Goal: Transaction & Acquisition: Obtain resource

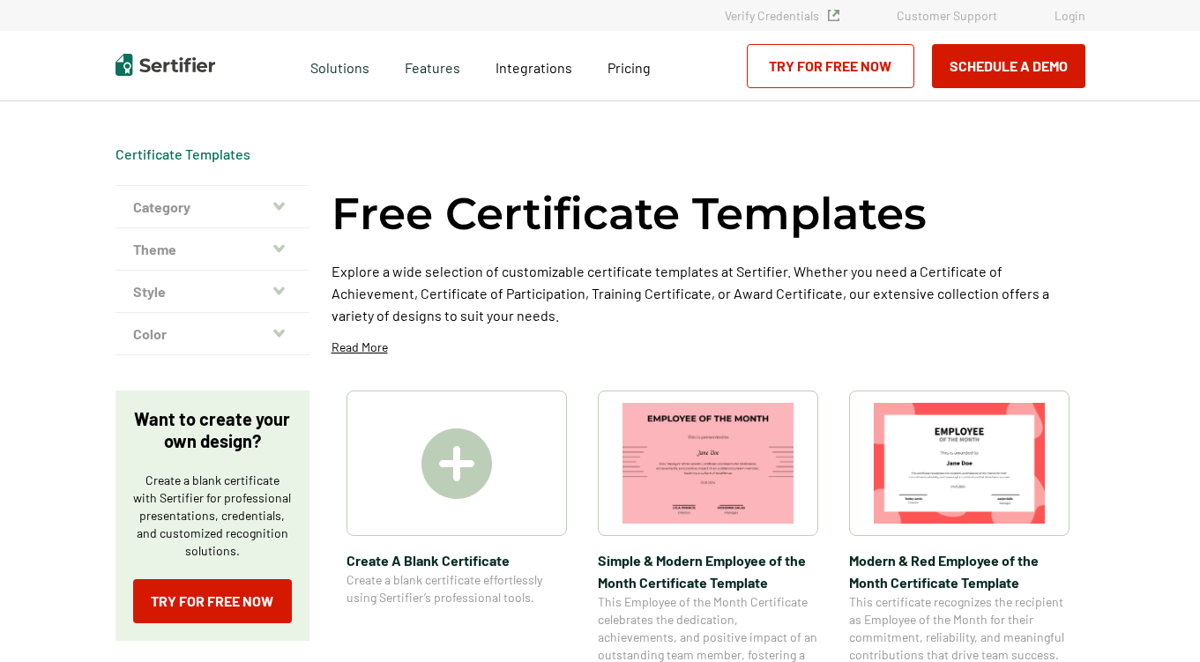
scroll to position [257, 0]
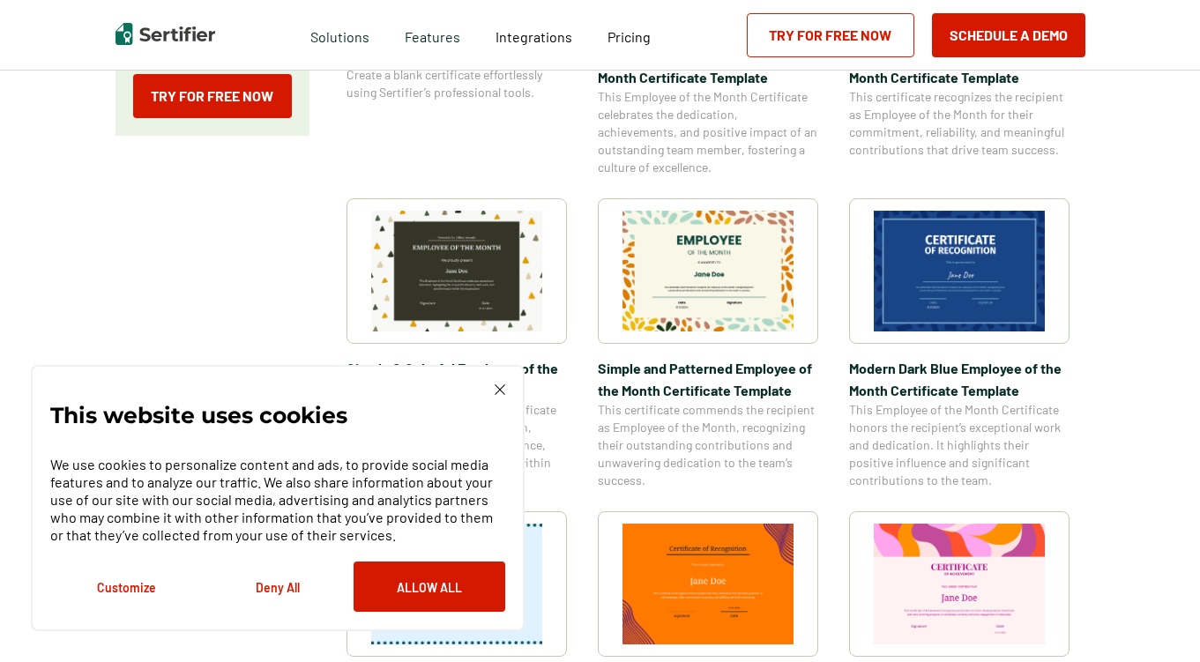
scroll to position [650, 0]
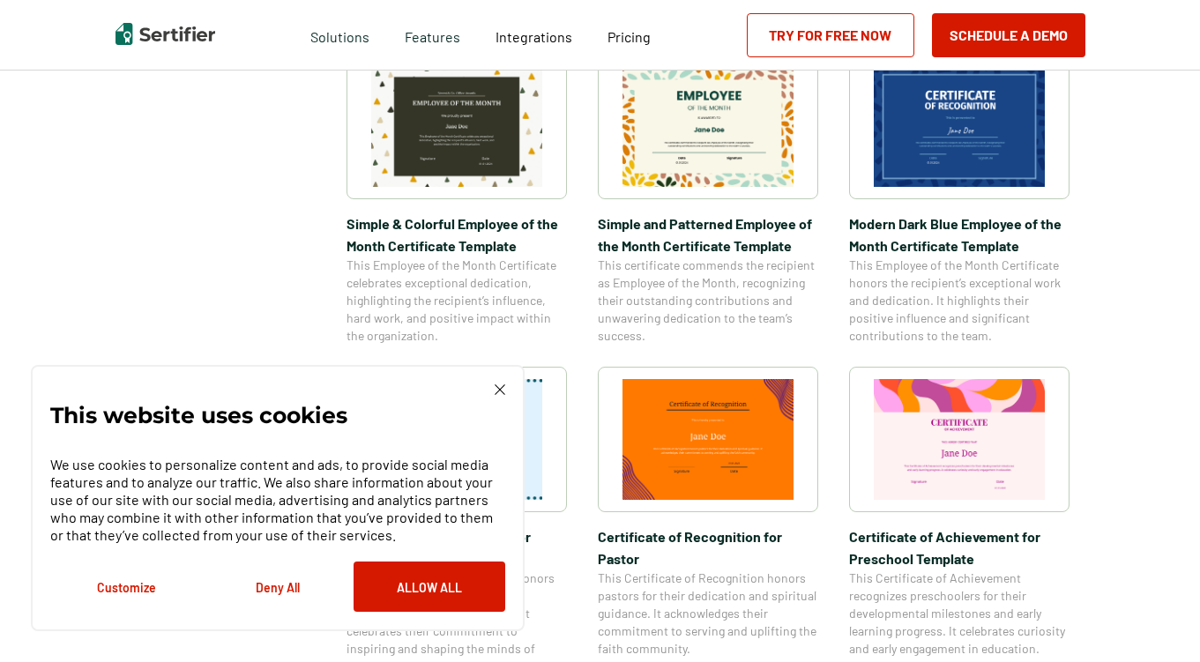
click at [500, 387] on img at bounding box center [500, 389] width 11 height 11
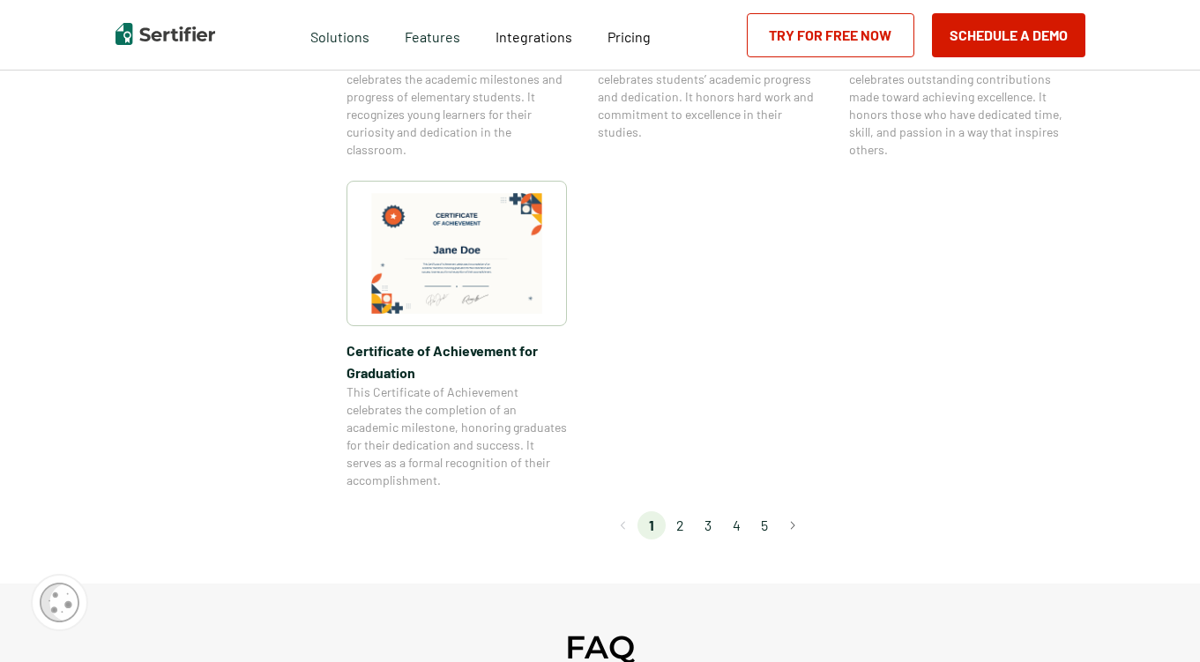
scroll to position [1503, 0]
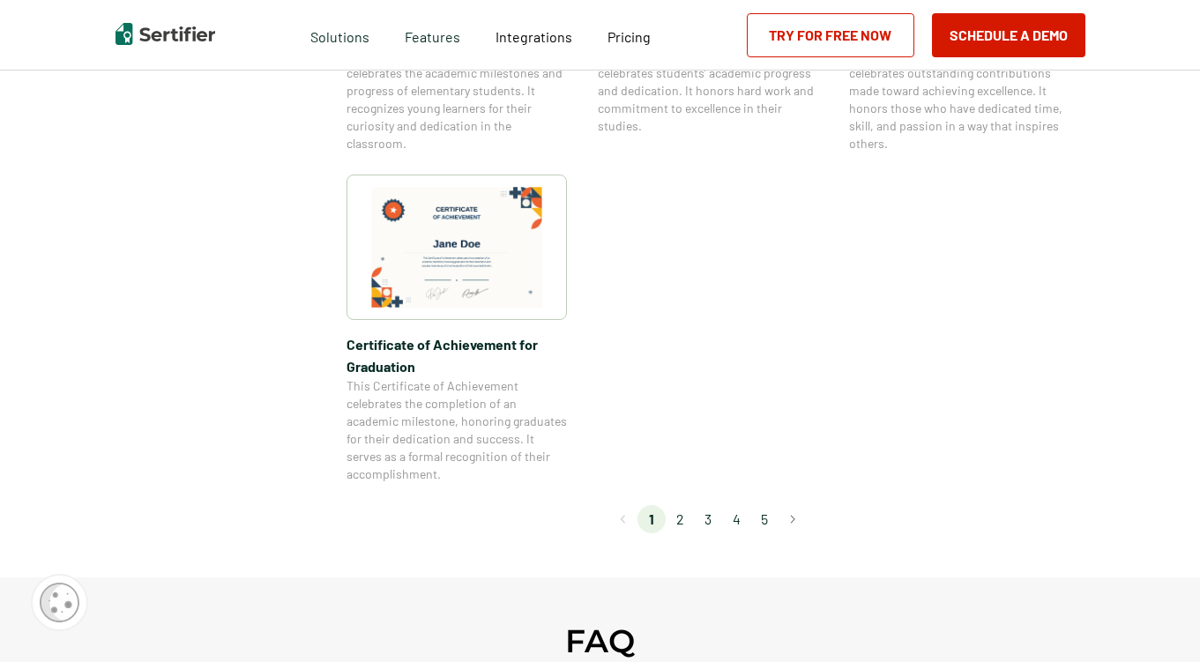
click at [684, 522] on li "2" at bounding box center [680, 519] width 28 height 28
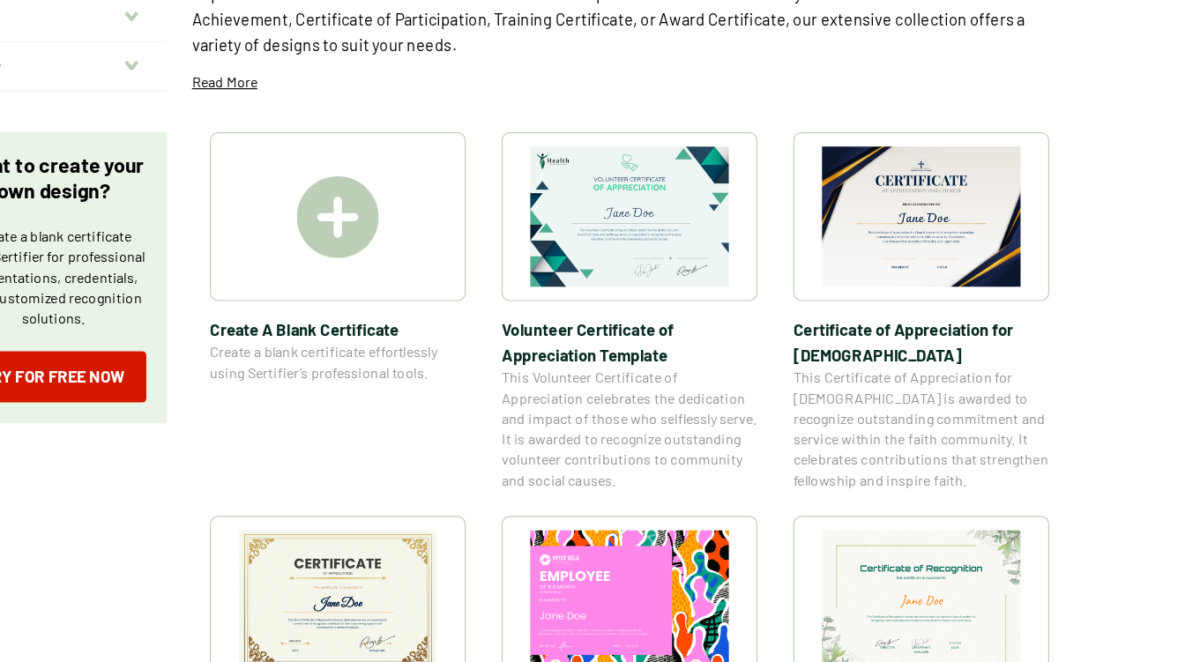
scroll to position [187, 0]
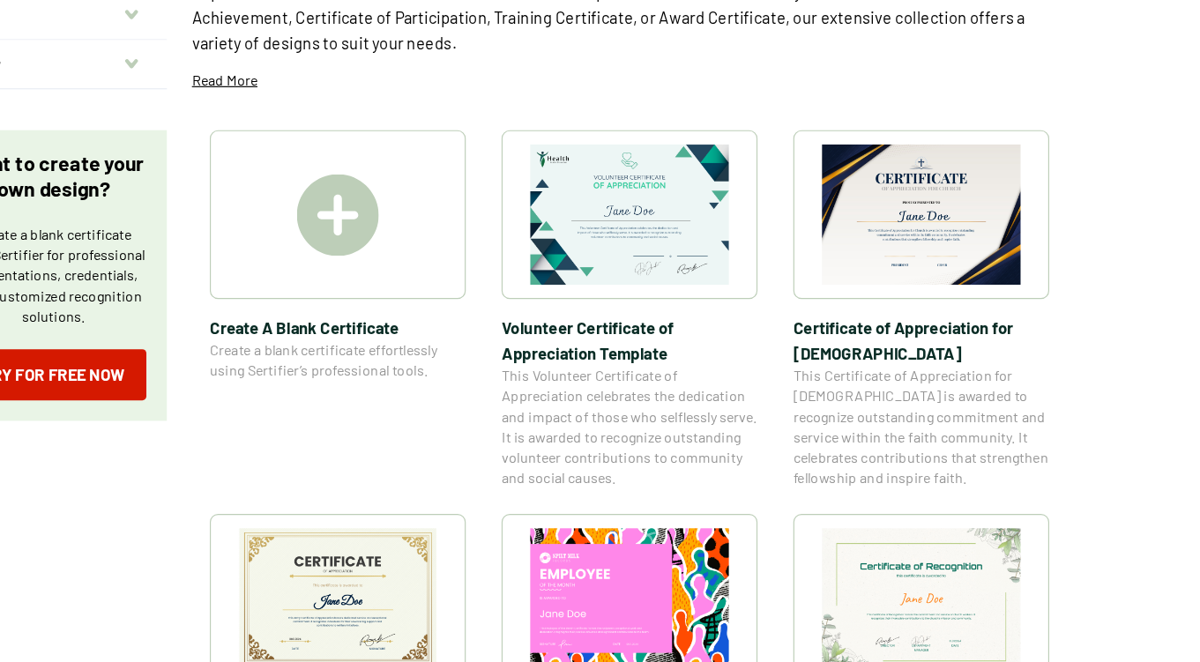
click at [918, 269] on img at bounding box center [959, 276] width 171 height 121
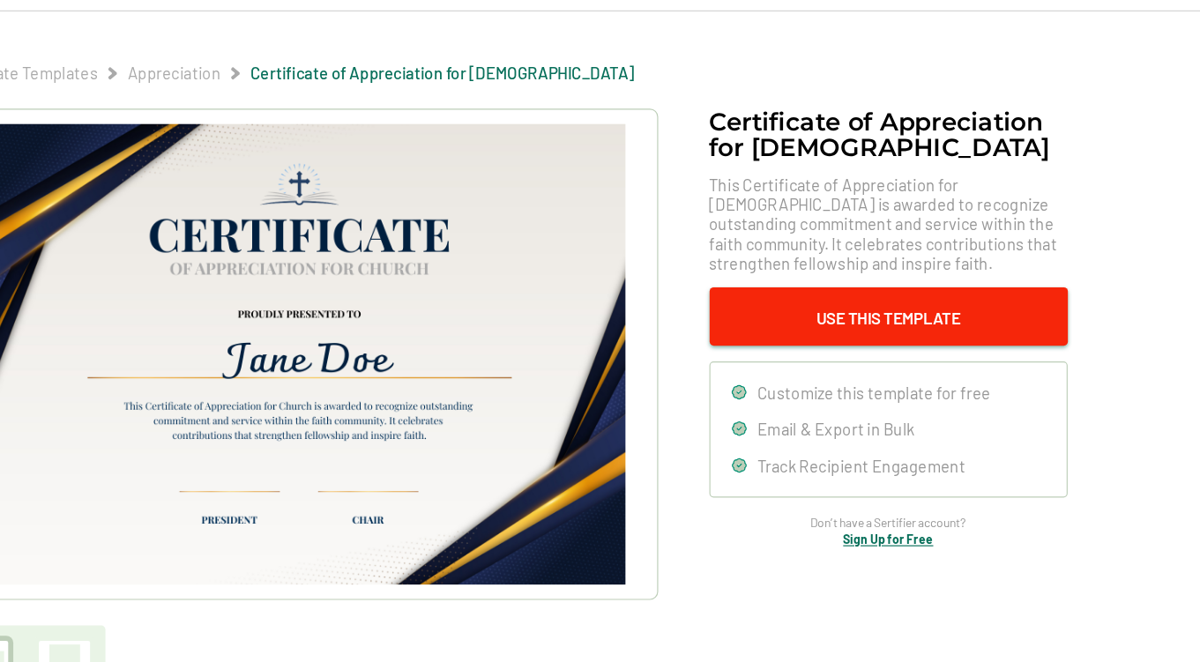
click at [875, 363] on button "Use This Template" at bounding box center [931, 364] width 309 height 50
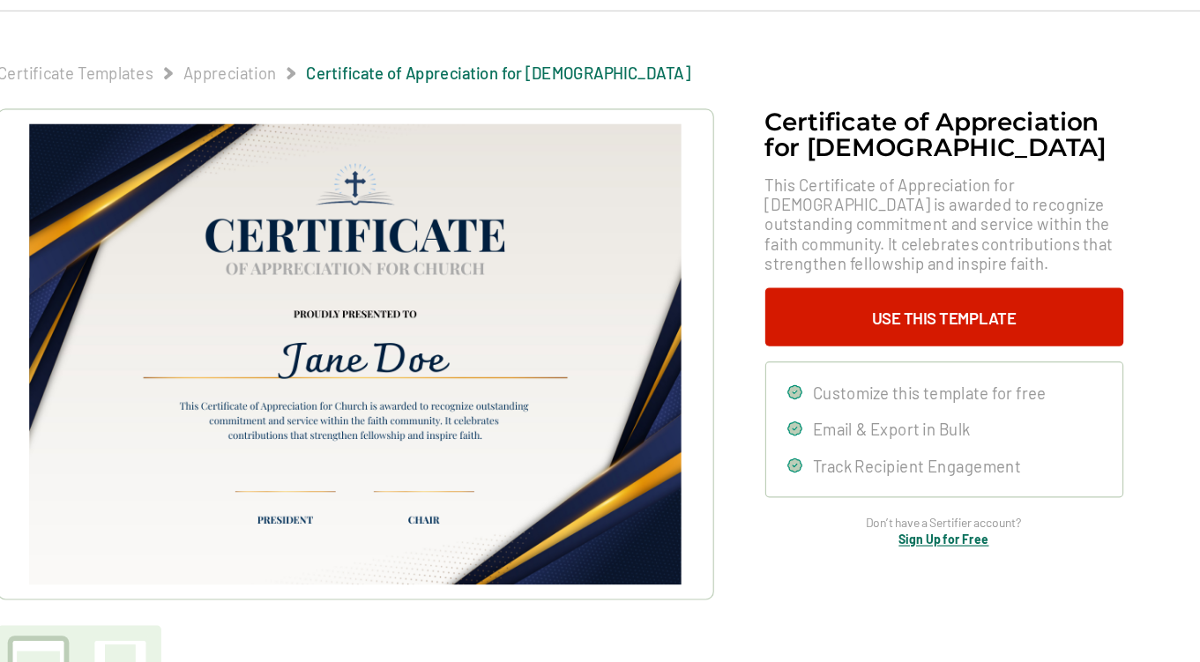
drag, startPoint x: 406, startPoint y: 357, endPoint x: 405, endPoint y: 341, distance: 15.9
click at [405, 341] on img at bounding box center [423, 396] width 561 height 397
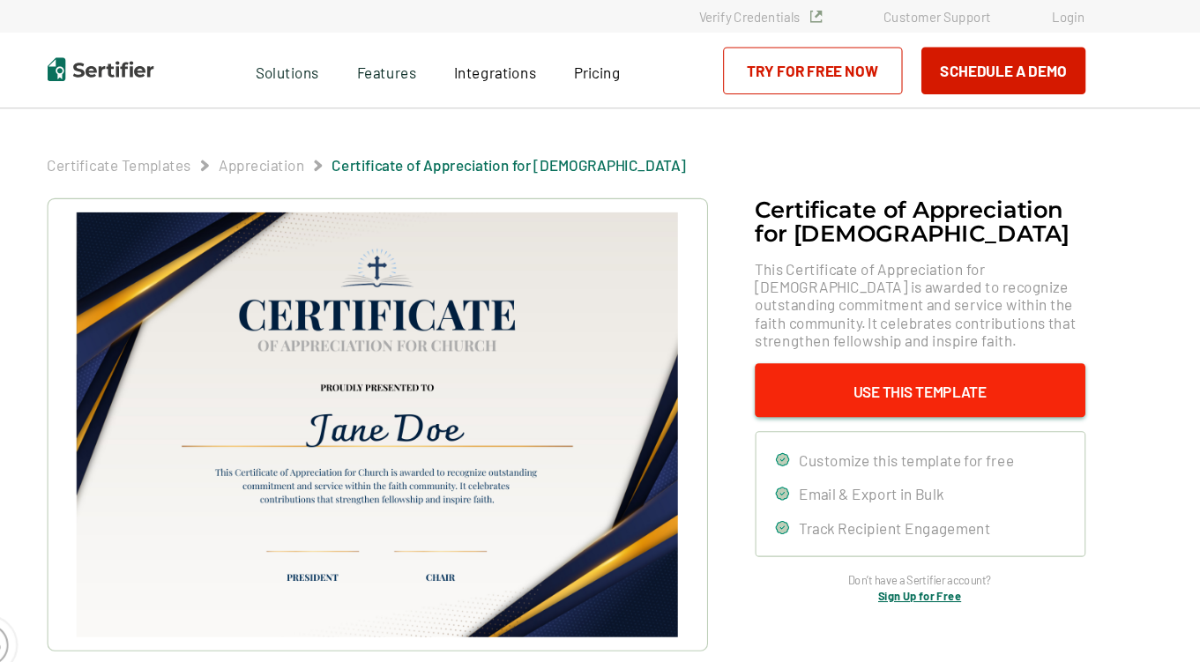
click at [867, 354] on button "Use This Template" at bounding box center [931, 364] width 309 height 50
click at [912, 364] on button "Use This Template" at bounding box center [931, 364] width 309 height 50
click at [905, 360] on button "Use This Template" at bounding box center [931, 364] width 309 height 50
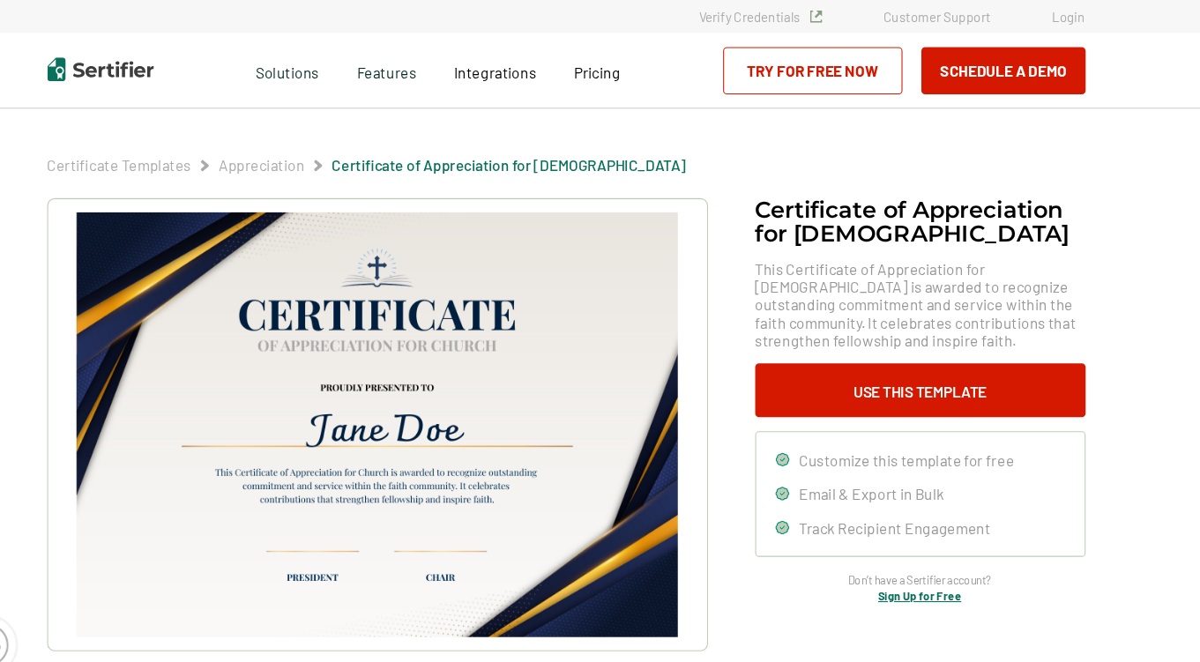
click at [435, 249] on img at bounding box center [423, 396] width 561 height 397
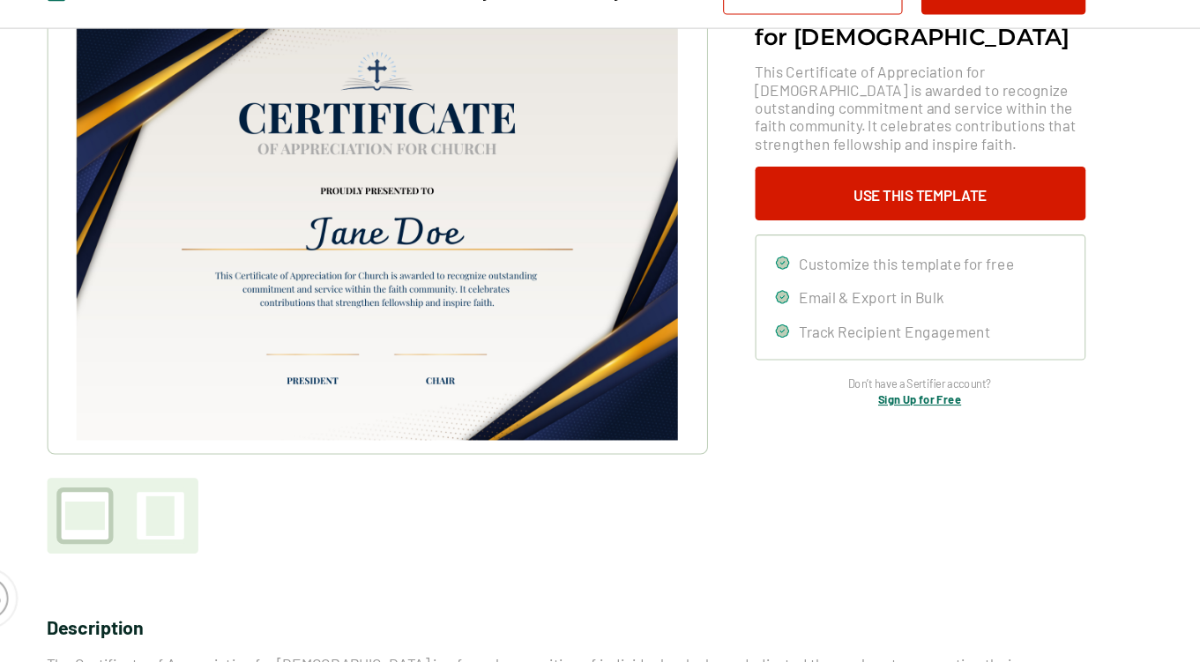
scroll to position [141, 0]
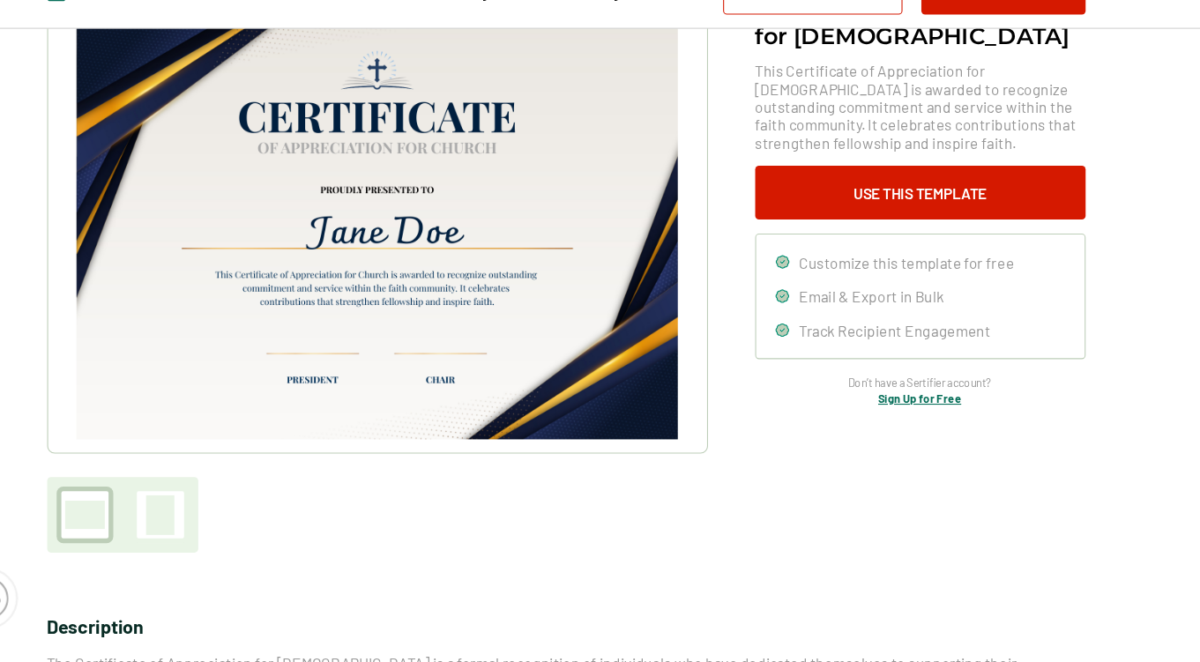
click at [220, 512] on div at bounding box center [221, 524] width 26 height 37
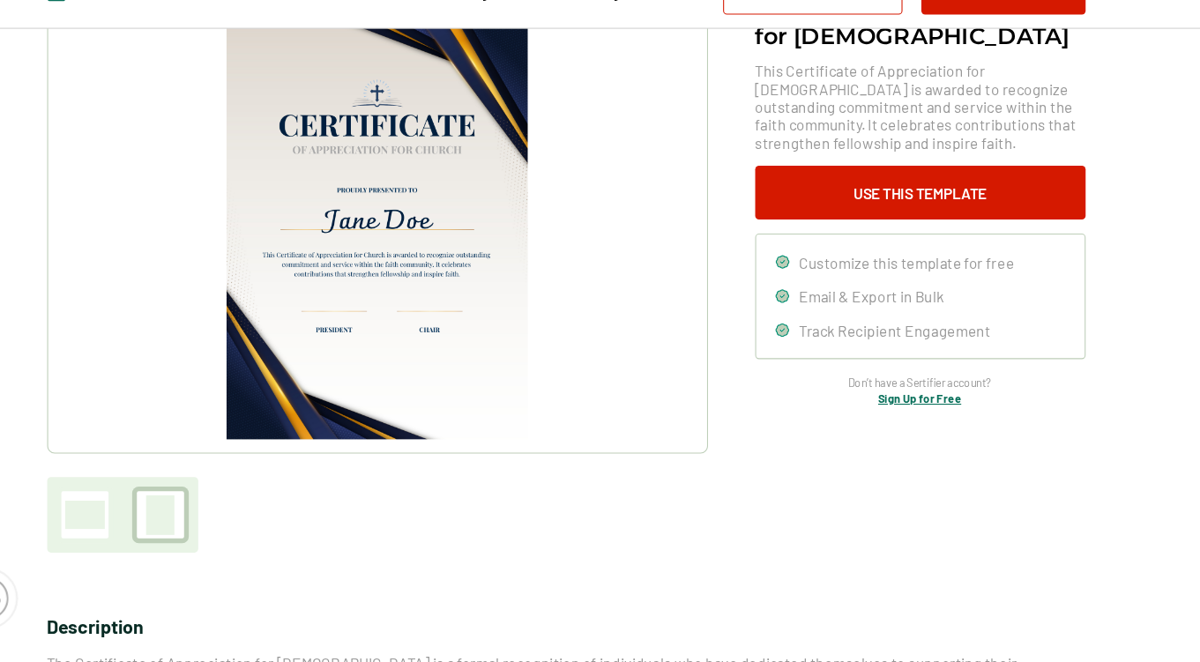
click at [153, 528] on div at bounding box center [150, 524] width 37 height 26
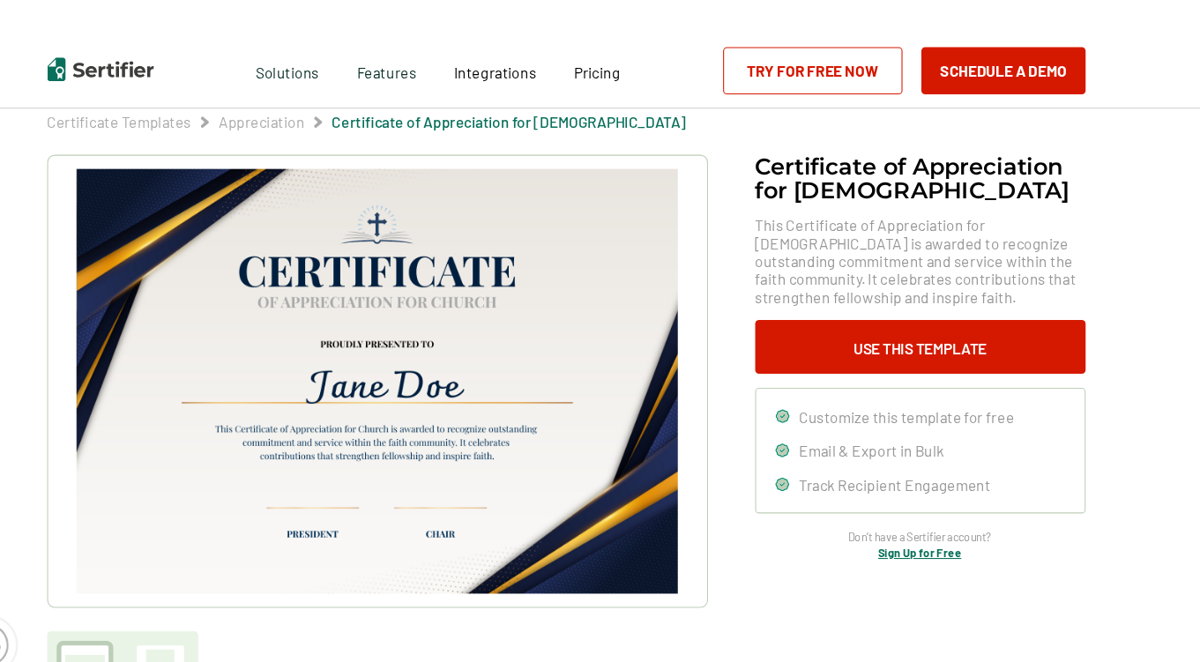
scroll to position [29, 0]
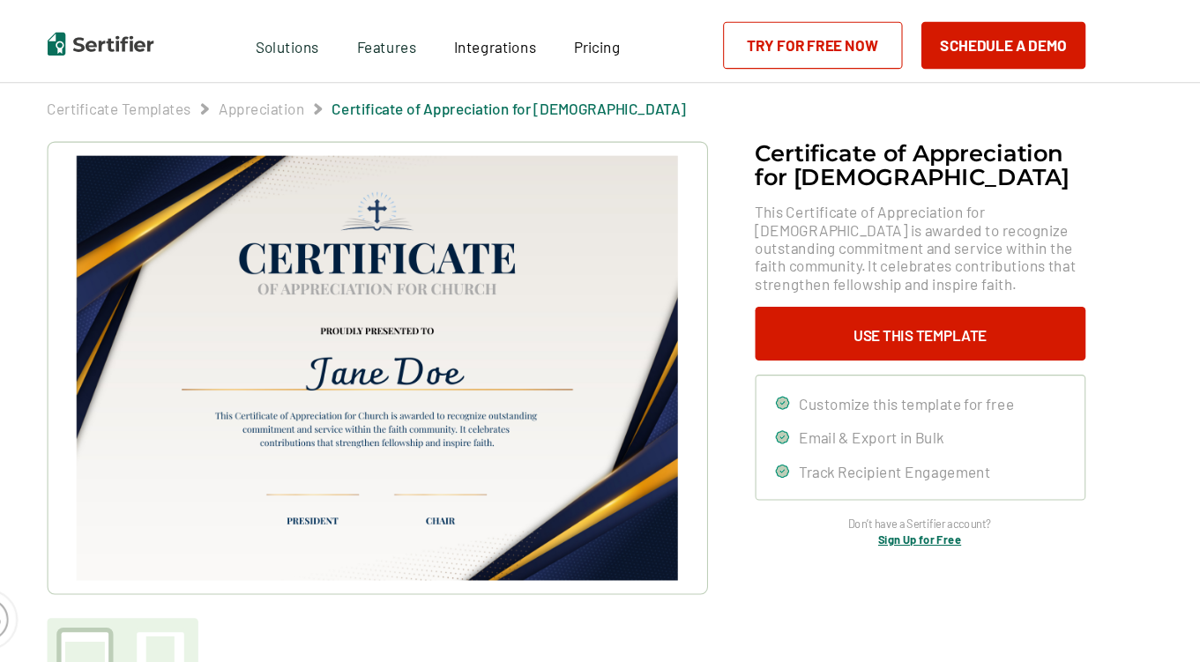
click at [327, 301] on img at bounding box center [423, 367] width 561 height 397
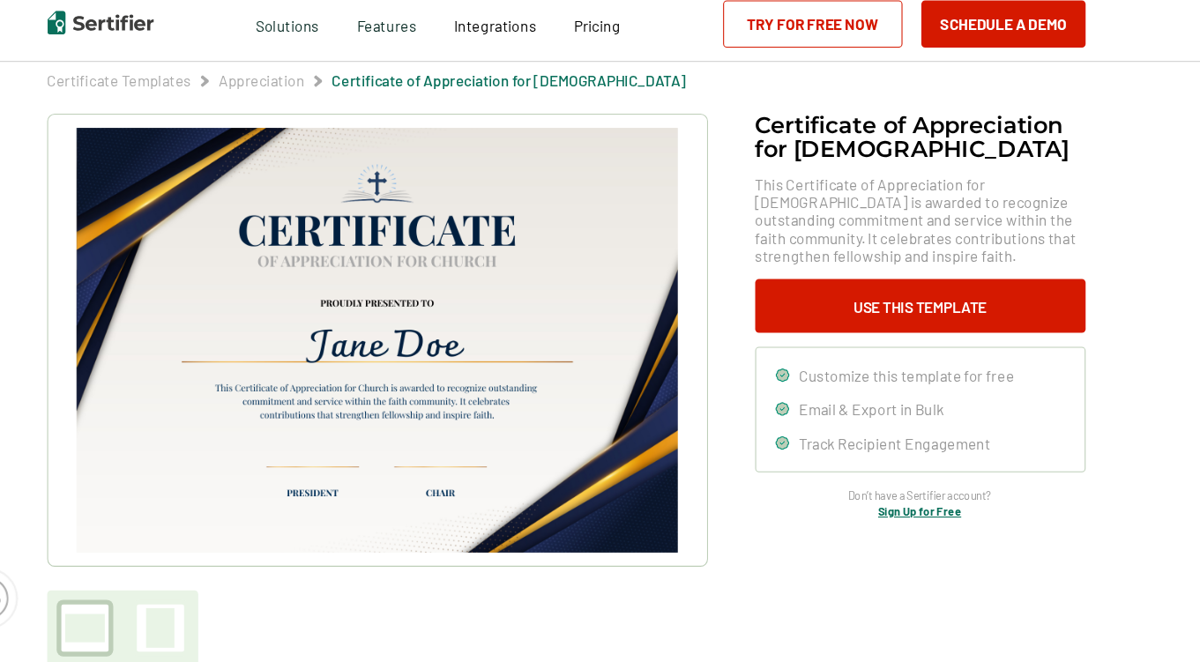
scroll to position [37, 0]
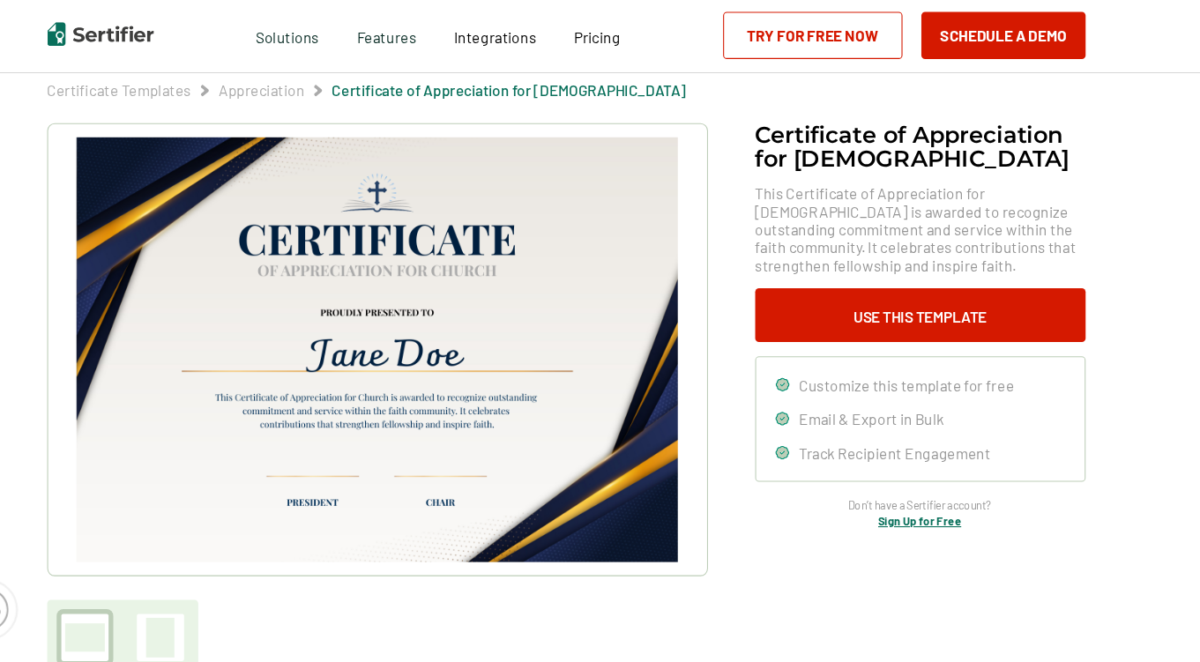
click at [427, 216] on img at bounding box center [423, 359] width 561 height 397
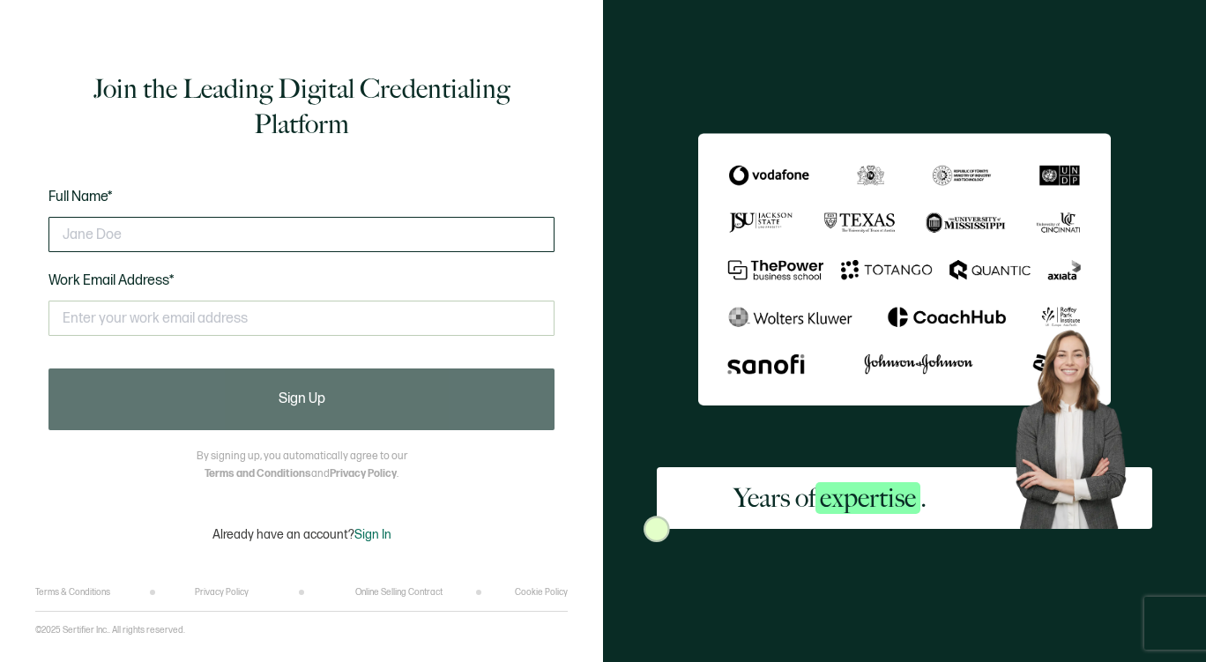
click at [235, 230] on input "text" at bounding box center [301, 234] width 506 height 35
click at [118, 218] on input "text" at bounding box center [301, 234] width 506 height 35
type input "[PERSON_NAME]"
click at [89, 330] on input "text" at bounding box center [301, 318] width 506 height 35
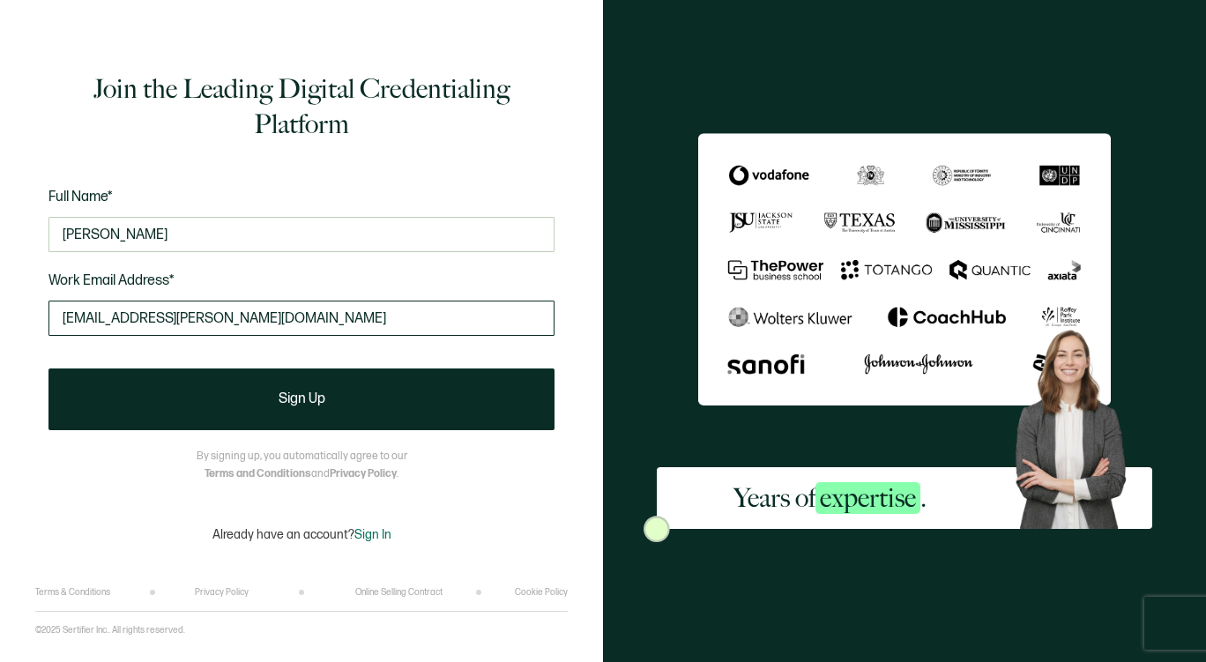
type input "[EMAIL_ADDRESS][PERSON_NAME][DOMAIN_NAME]"
